Goal: Information Seeking & Learning: Find specific fact

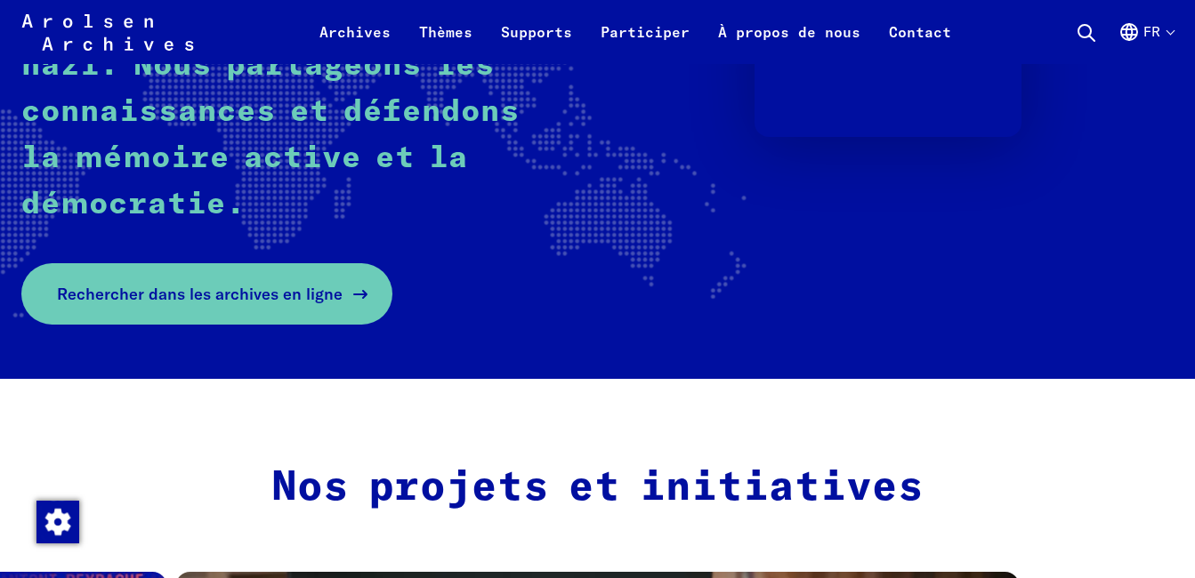
scroll to position [407, 0]
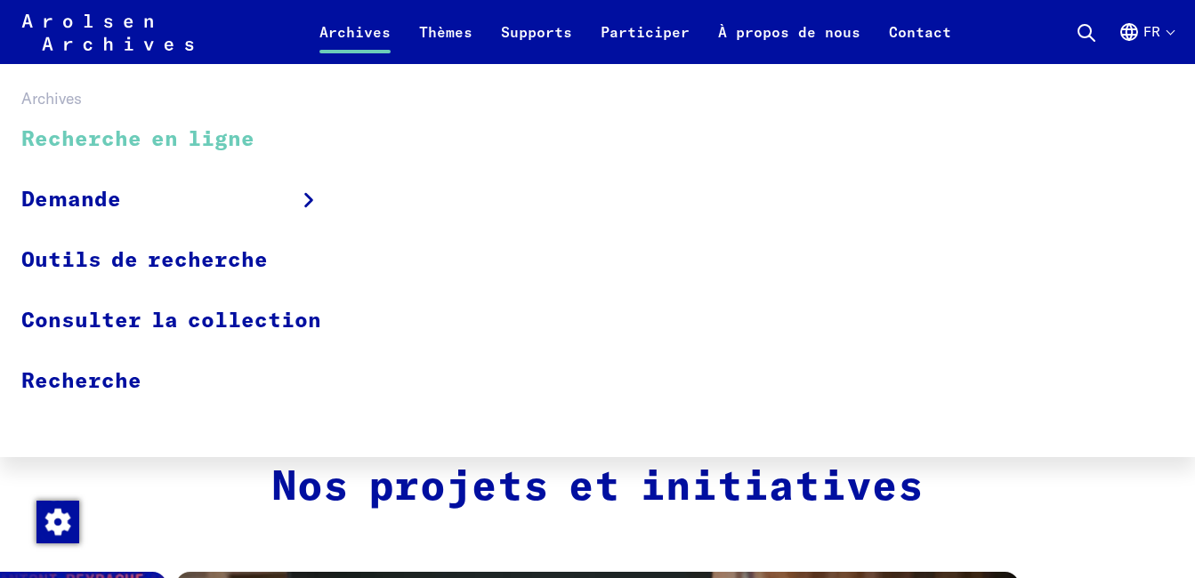
click at [189, 145] on link "Recherche en ligne" at bounding box center [182, 140] width 323 height 60
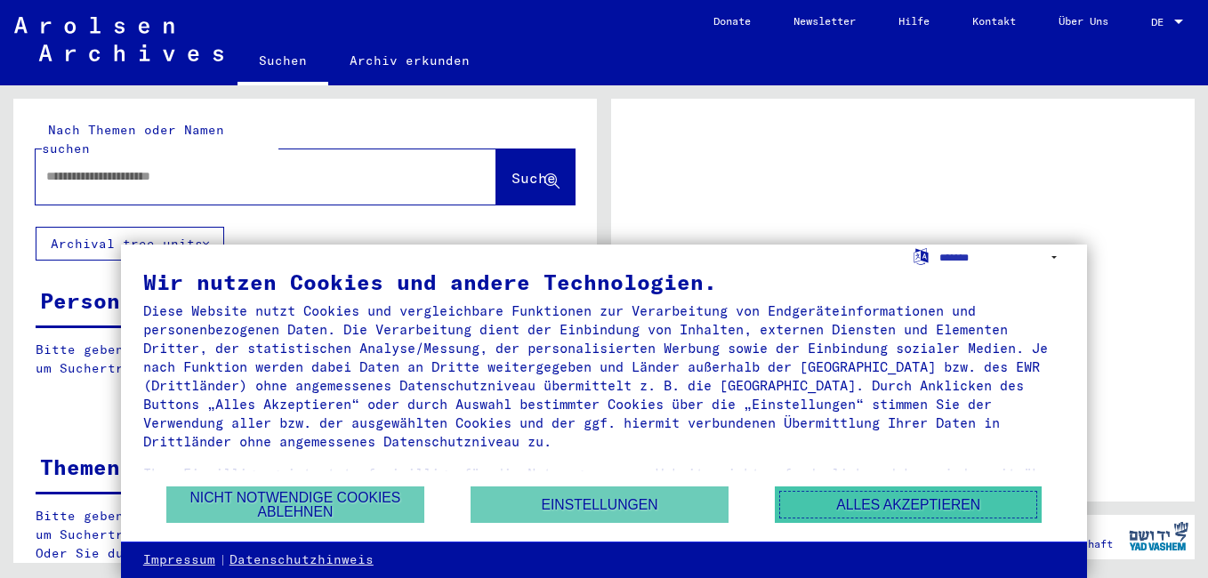
click at [918, 503] on button "Alles akzeptieren" at bounding box center [908, 505] width 267 height 36
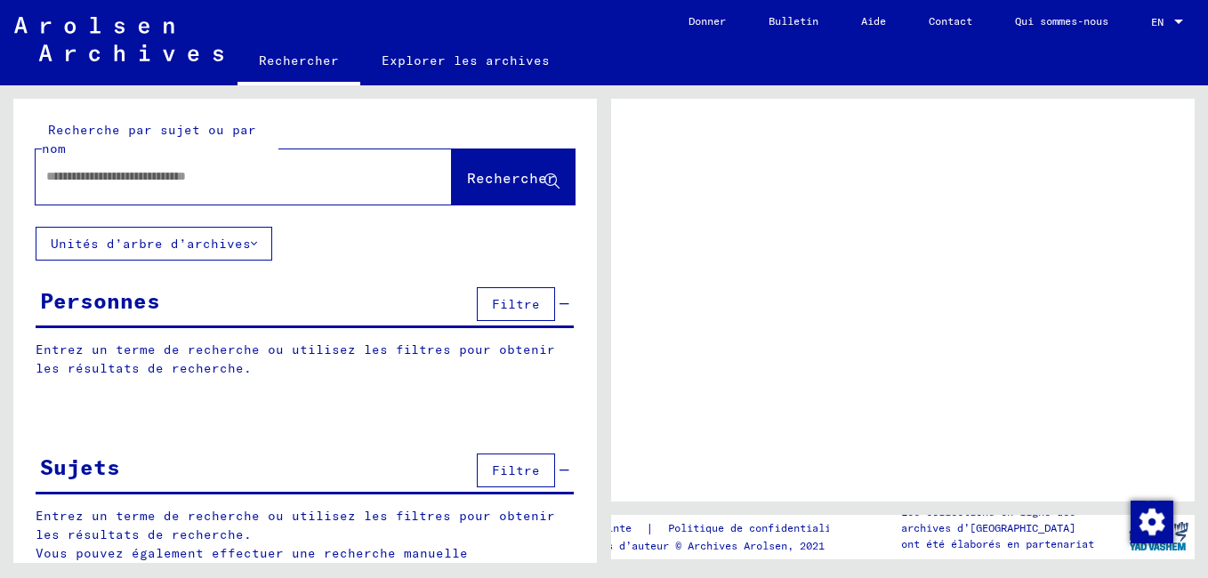
click at [257, 180] on input "text" at bounding box center [227, 176] width 363 height 19
type input "**********"
click at [467, 181] on span "Rechercher" at bounding box center [511, 178] width 89 height 18
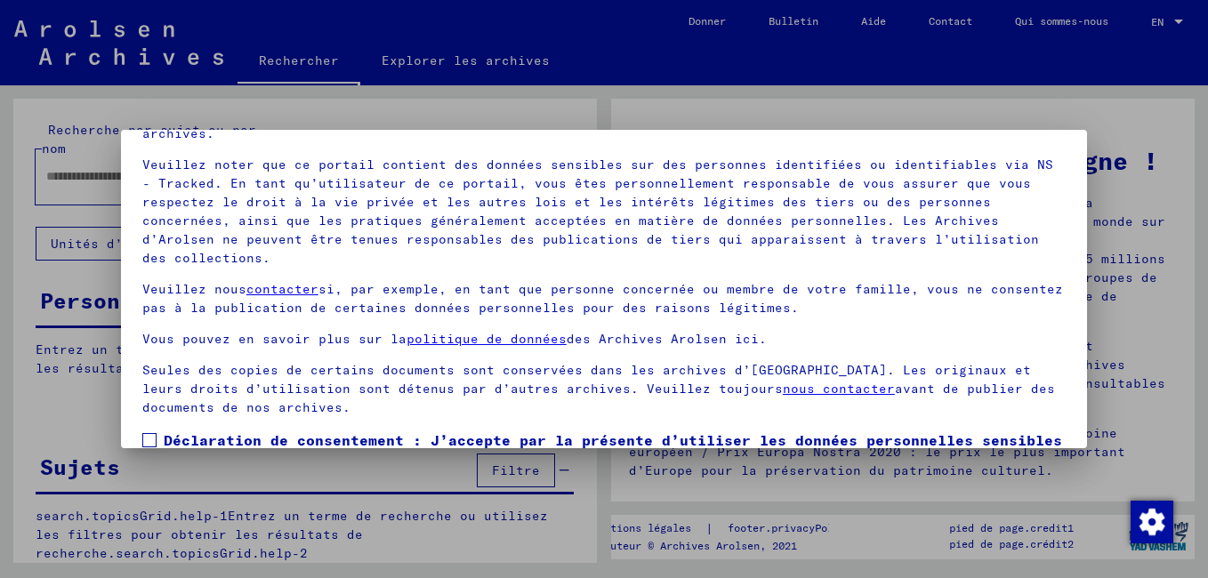
scroll to position [147, 0]
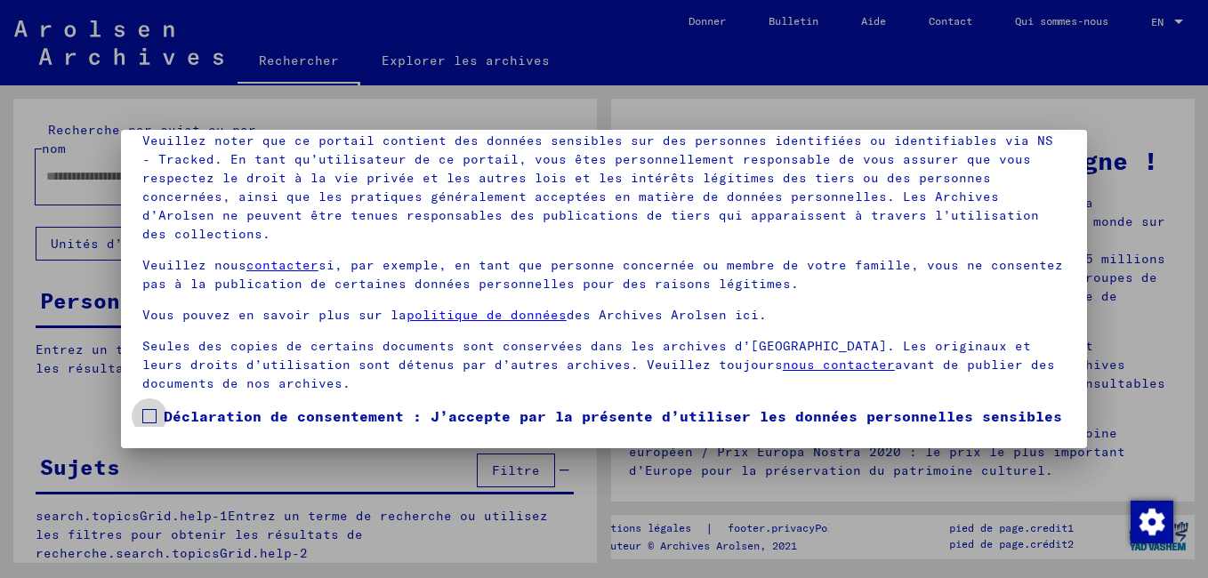
click at [145, 418] on span at bounding box center [149, 416] width 14 height 14
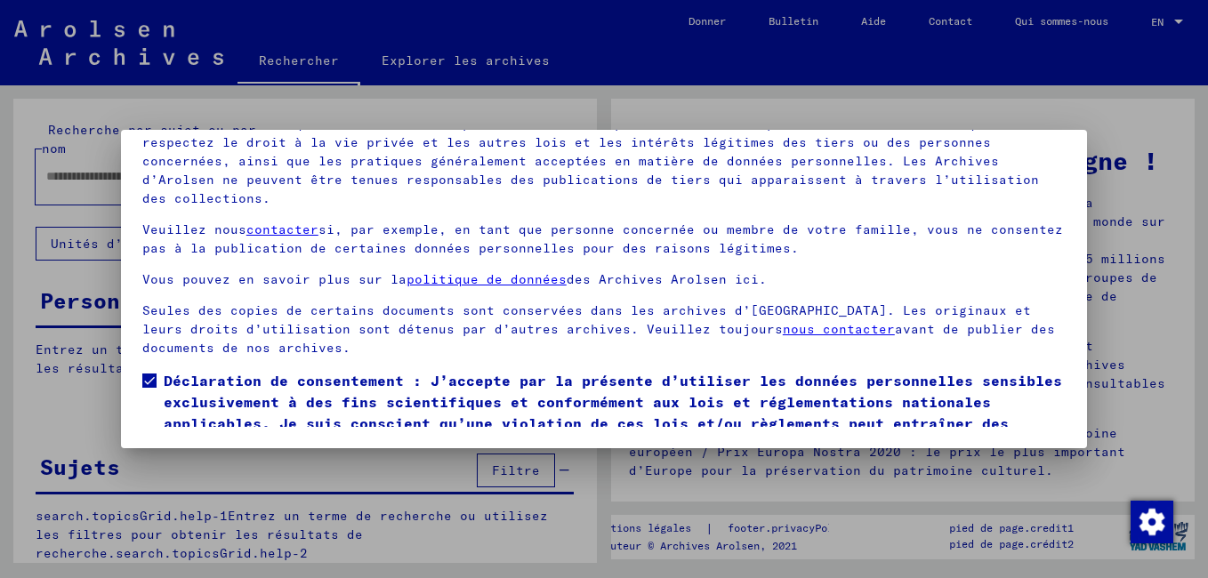
scroll to position [107, 0]
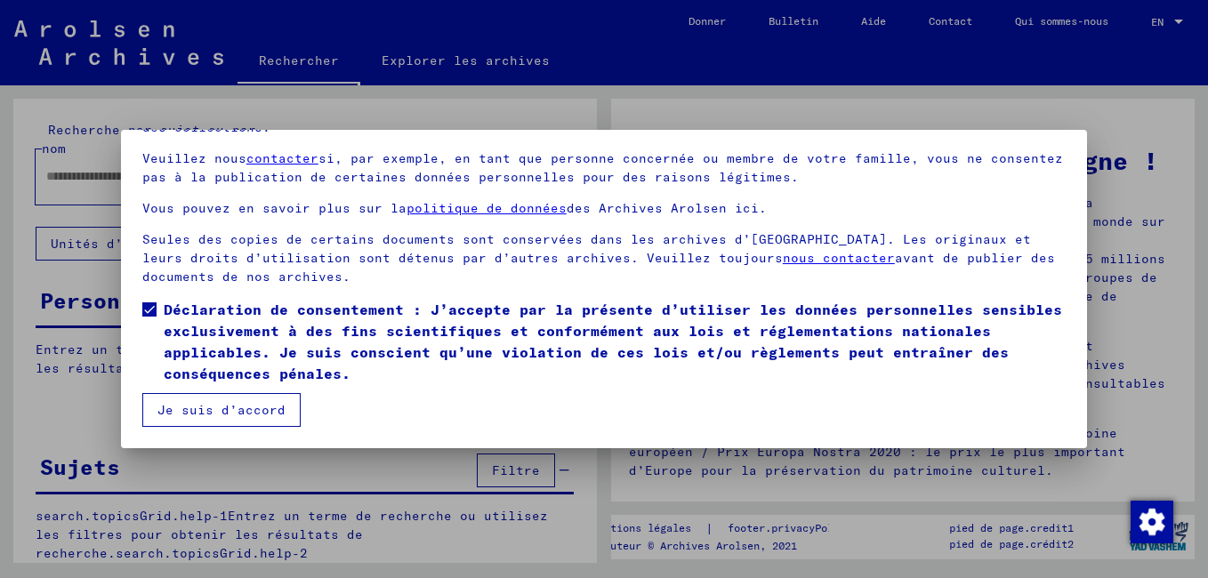
click at [238, 411] on button "Je suis d’accord" at bounding box center [221, 410] width 158 height 34
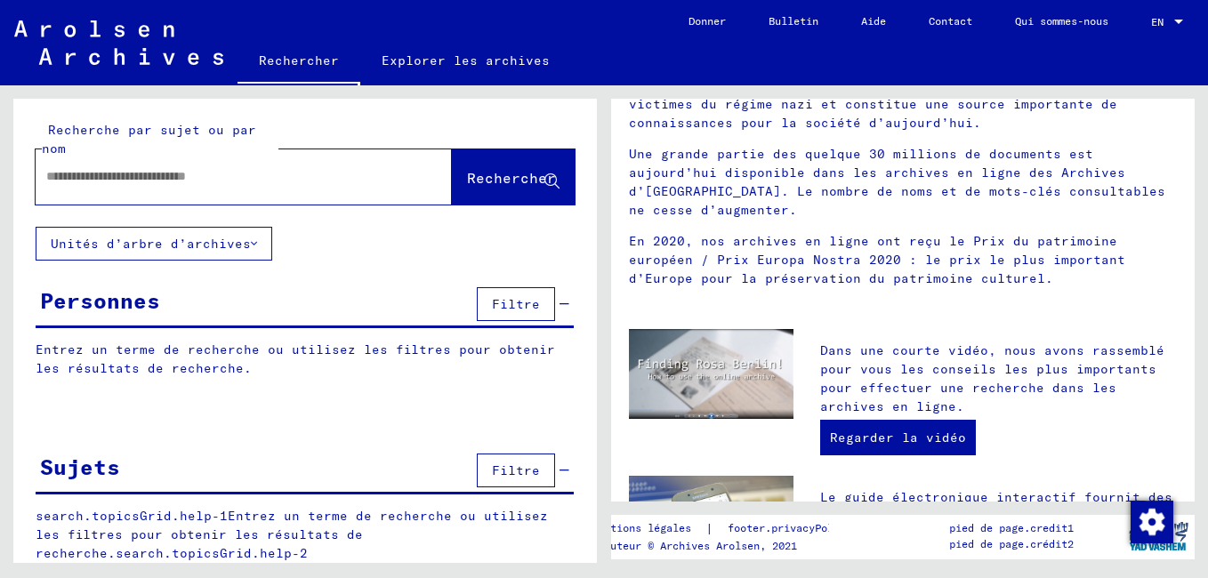
scroll to position [173, 0]
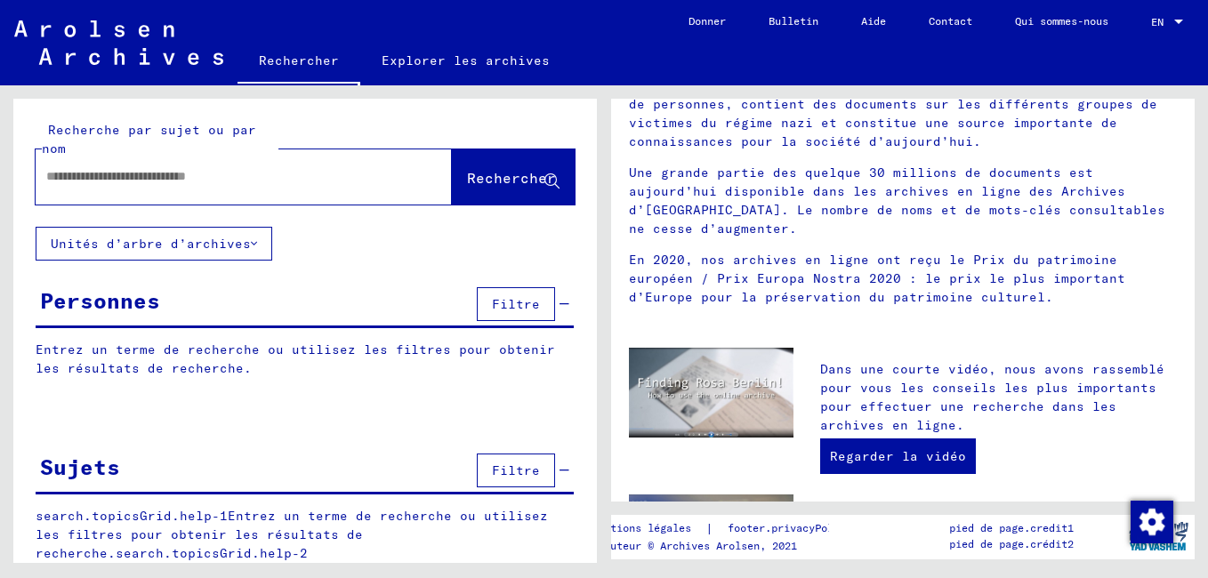
click at [319, 192] on div at bounding box center [217, 177] width 363 height 40
click at [238, 174] on input "text" at bounding box center [222, 176] width 352 height 19
type input "**********"
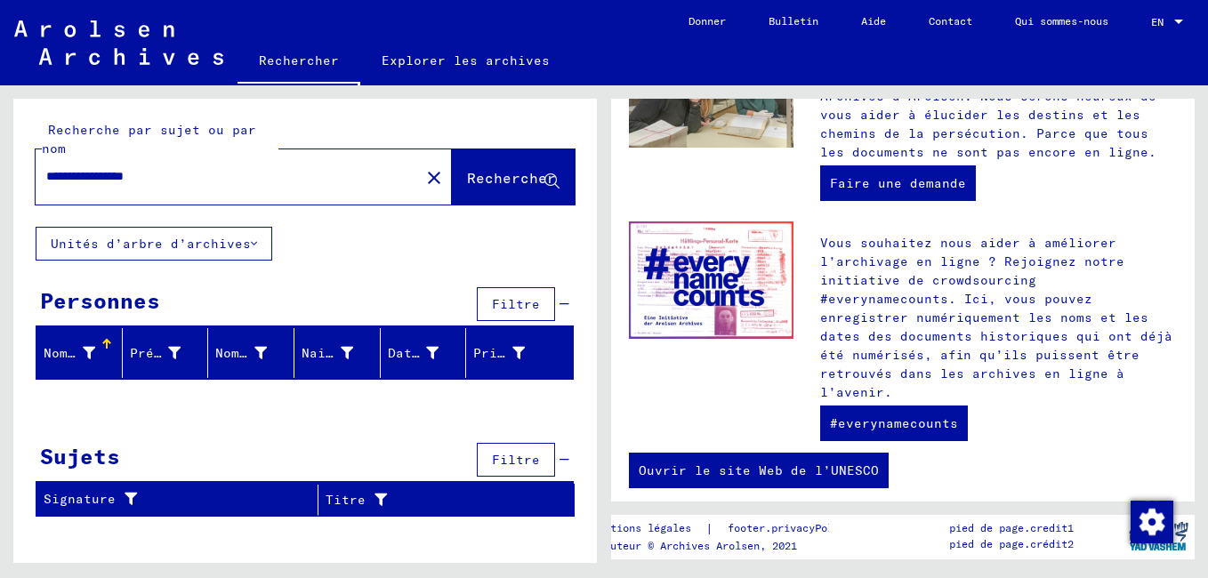
scroll to position [859, 0]
